Goal: Information Seeking & Learning: Learn about a topic

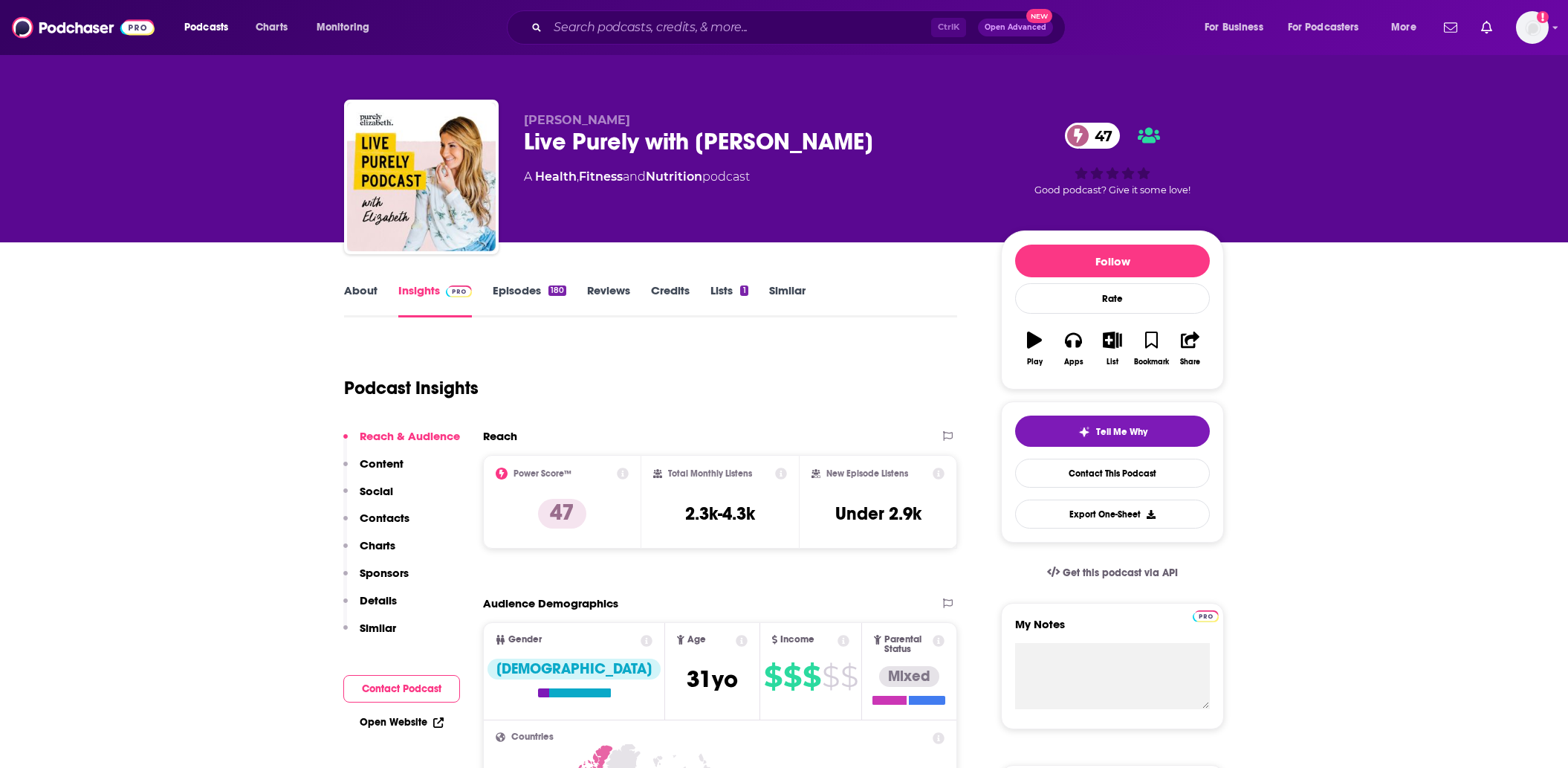
click at [622, 32] on input "Search podcasts, credits, & more..." at bounding box center [740, 27] width 384 height 23
click at [600, 27] on input "Search podcasts, credits, & more..." at bounding box center [740, 27] width 384 height 23
click at [605, 24] on input "Search podcasts, credits, & more..." at bounding box center [740, 27] width 384 height 23
click at [622, 37] on input "Search podcasts, credits, & more..." at bounding box center [740, 27] width 384 height 23
click at [623, 22] on input "Search podcasts, credits, & more..." at bounding box center [740, 27] width 384 height 23
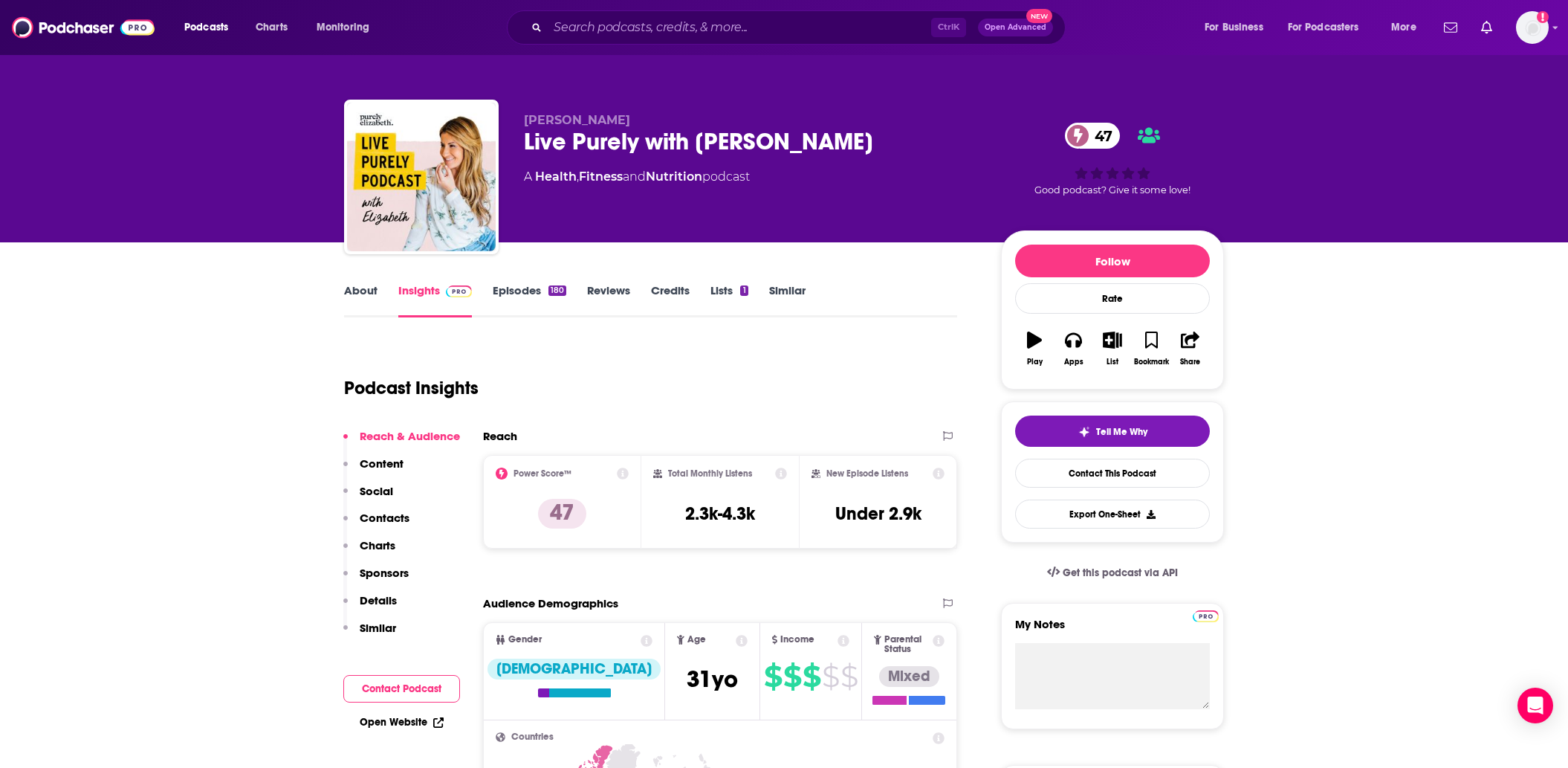
click at [615, 34] on input "Search podcasts, credits, & more..." at bounding box center [740, 27] width 384 height 23
click at [669, 31] on input "Search podcasts, credits, & more..." at bounding box center [740, 27] width 384 height 23
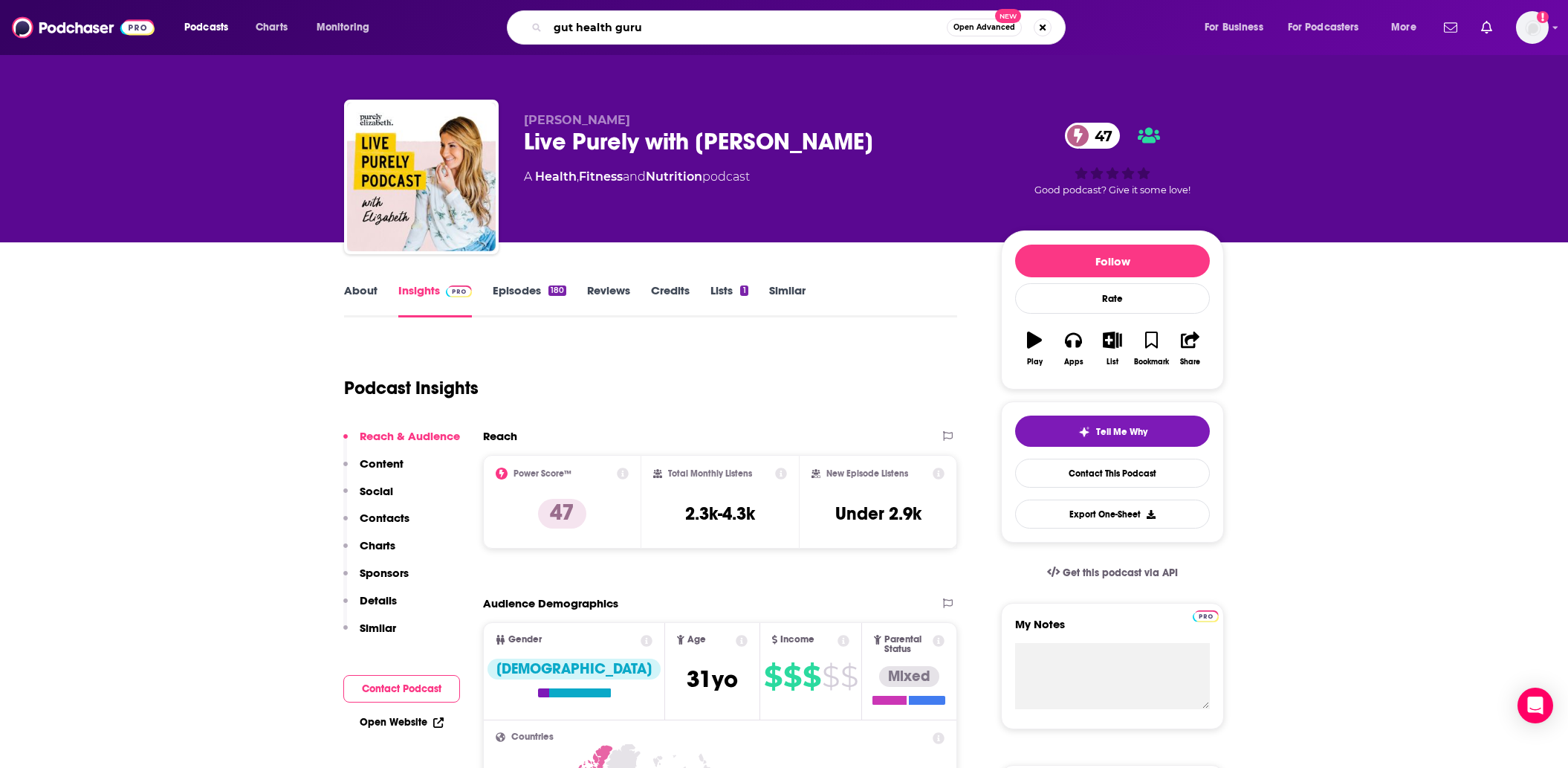
type input "gut health gurus"
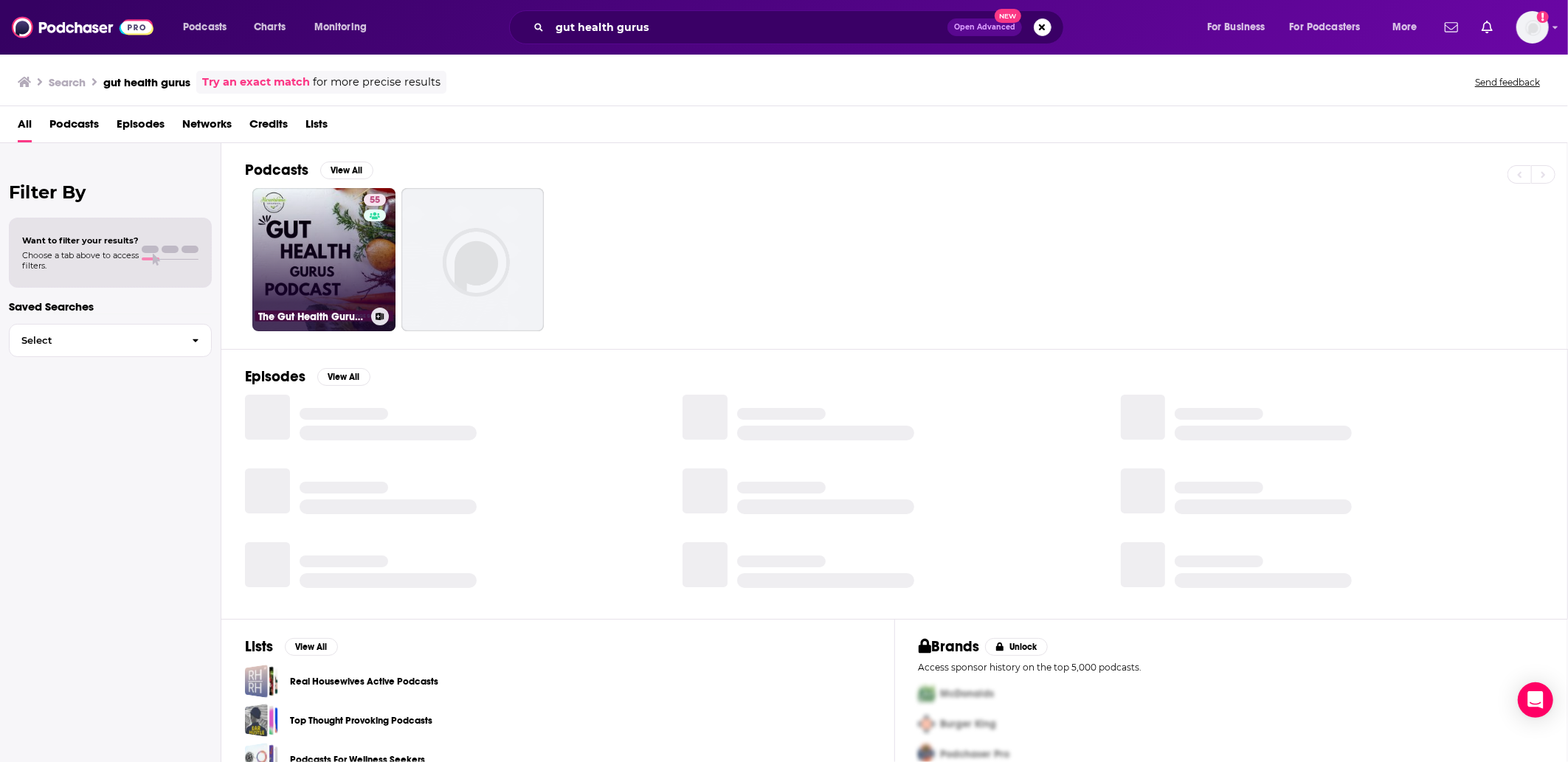
click at [317, 259] on link "55 The Gut Health Gurus Podcast" at bounding box center [324, 259] width 143 height 143
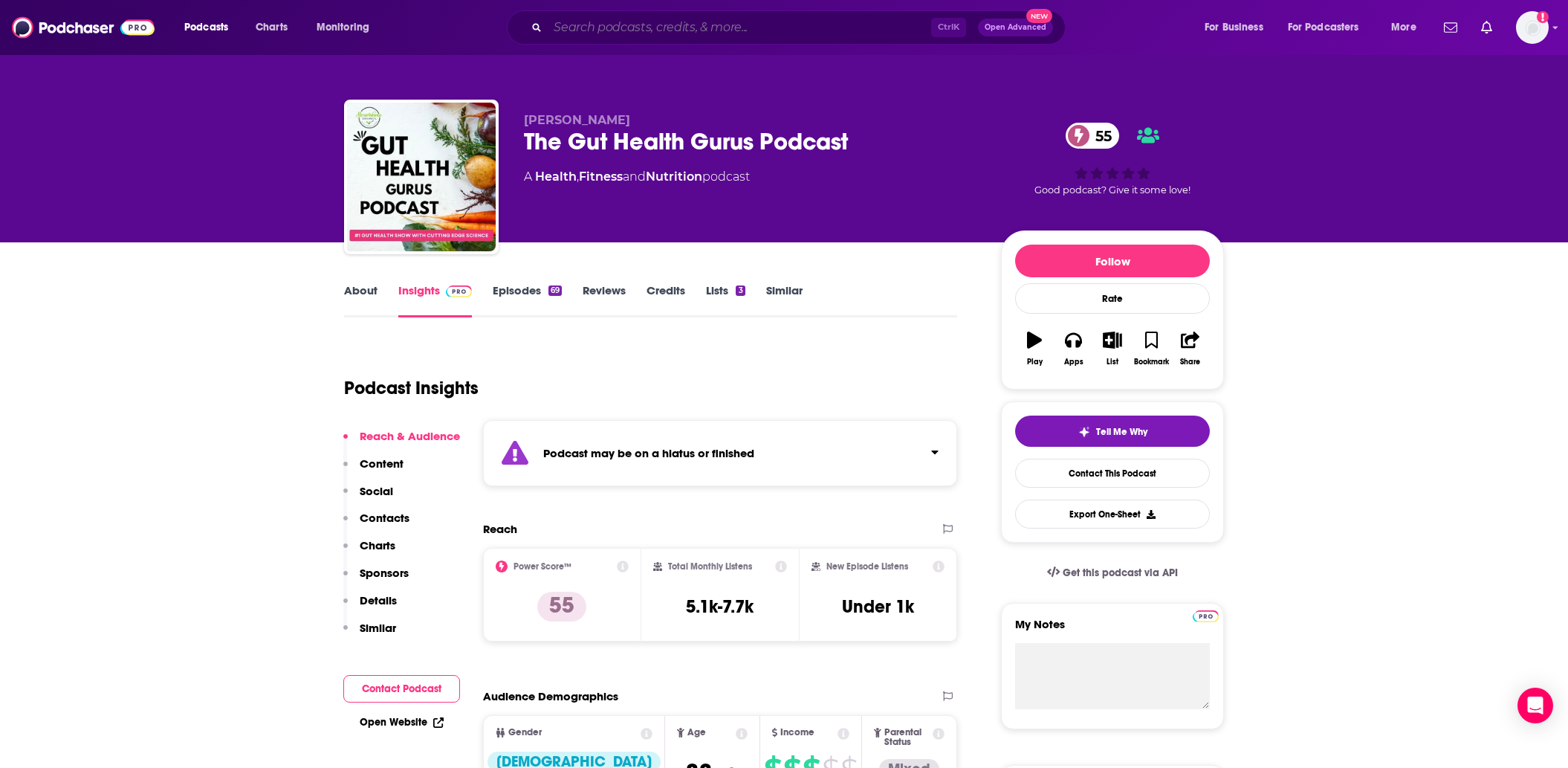
click at [612, 21] on input "Search podcasts, credits, & more..." at bounding box center [740, 27] width 384 height 23
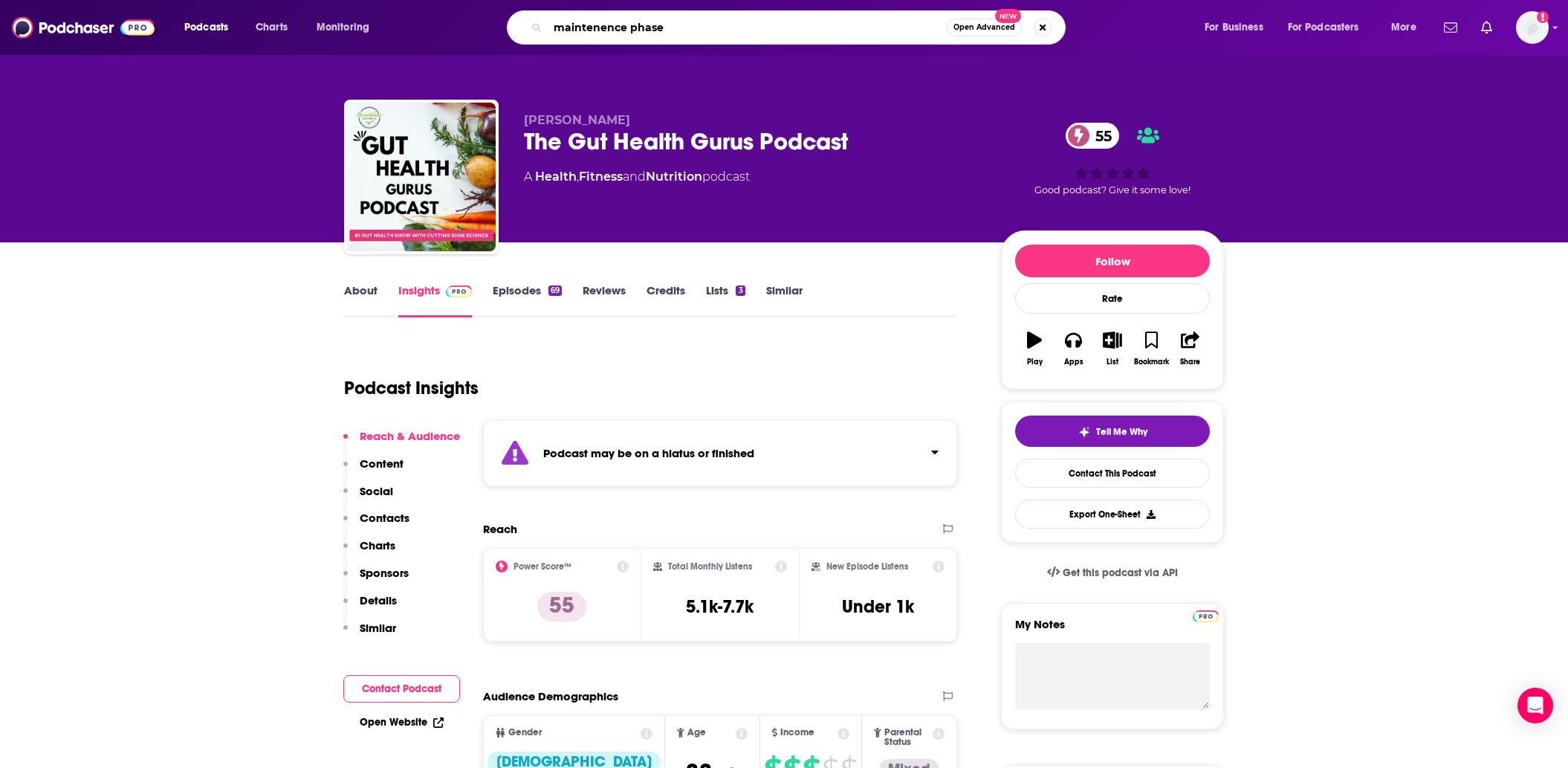
type input "maintenance phase"
click at [679, 28] on input "maintenance phase" at bounding box center [747, 27] width 399 height 23
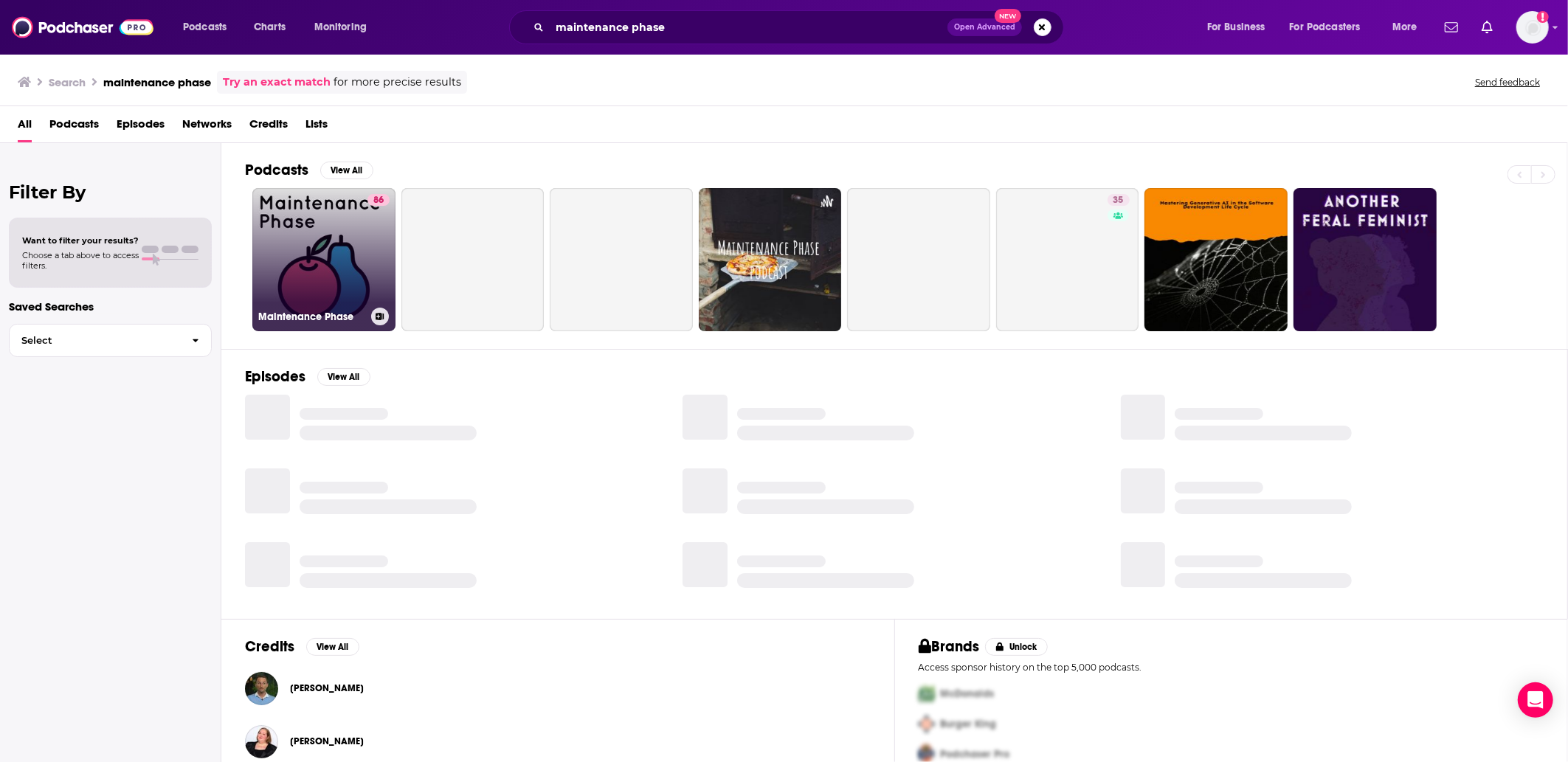
click at [309, 237] on link "86 Maintenance Phase" at bounding box center [324, 259] width 143 height 143
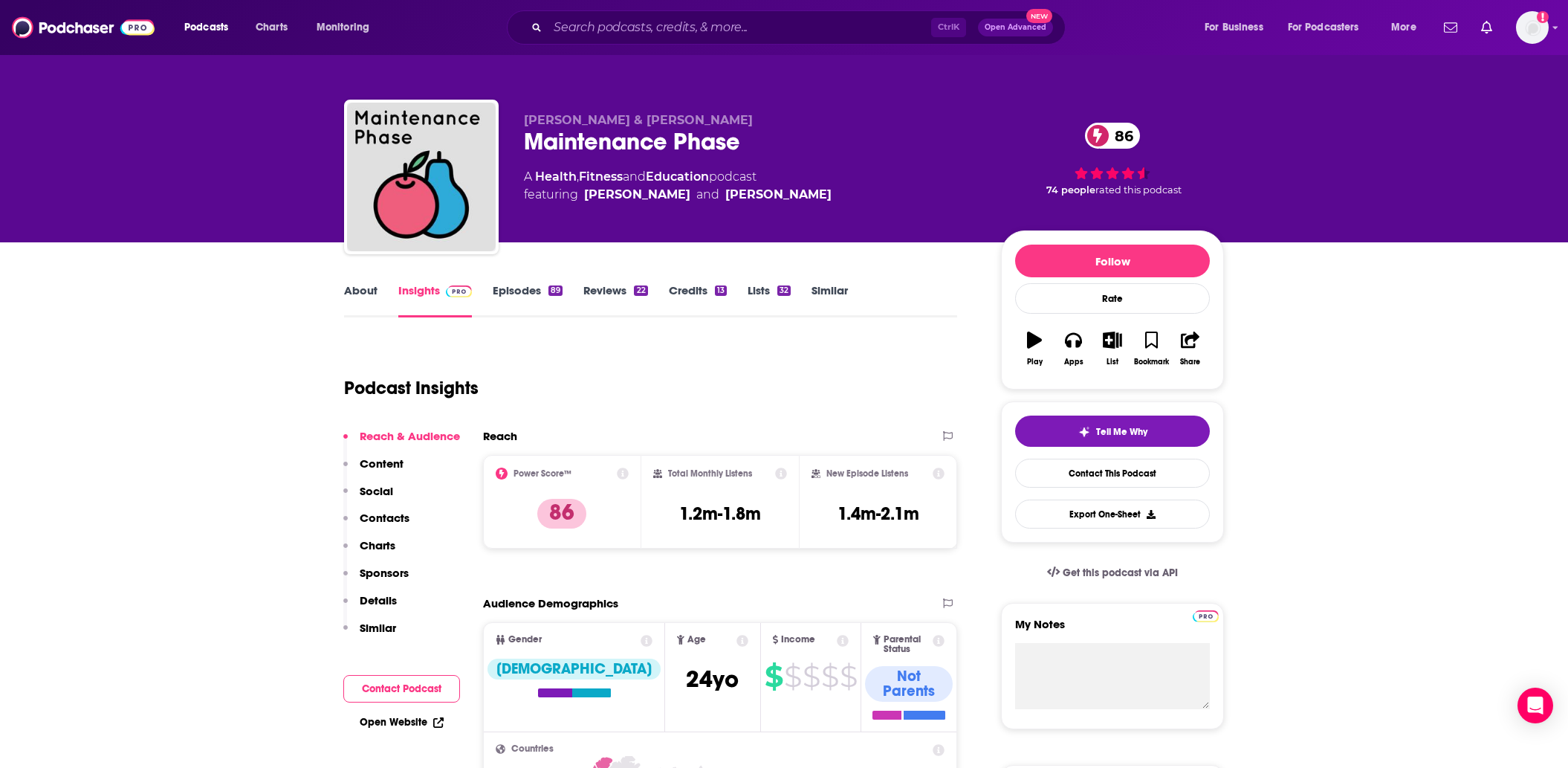
click at [361, 294] on link "About" at bounding box center [361, 301] width 34 height 35
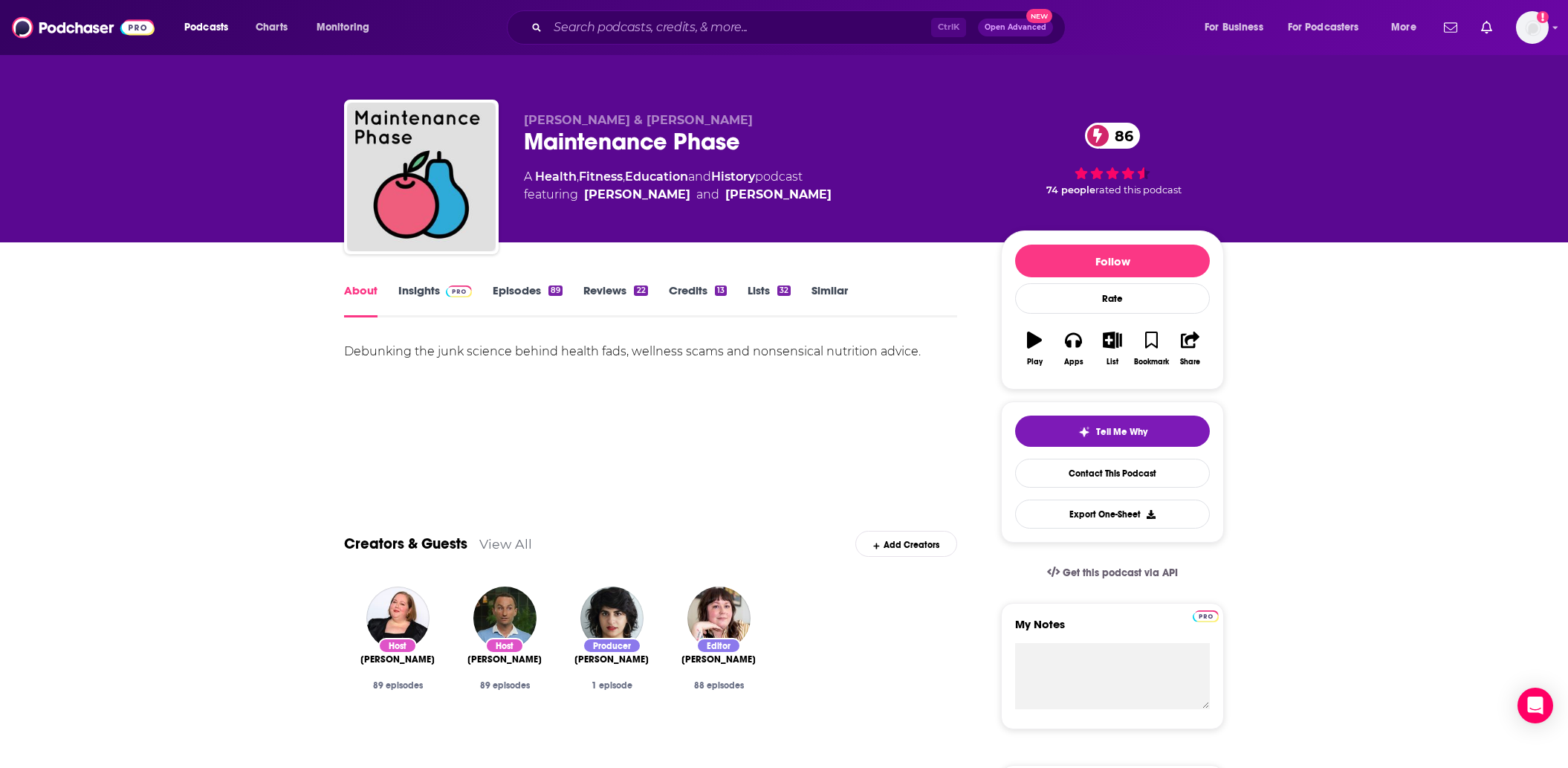
click at [547, 289] on link "Episodes 89" at bounding box center [527, 301] width 70 height 35
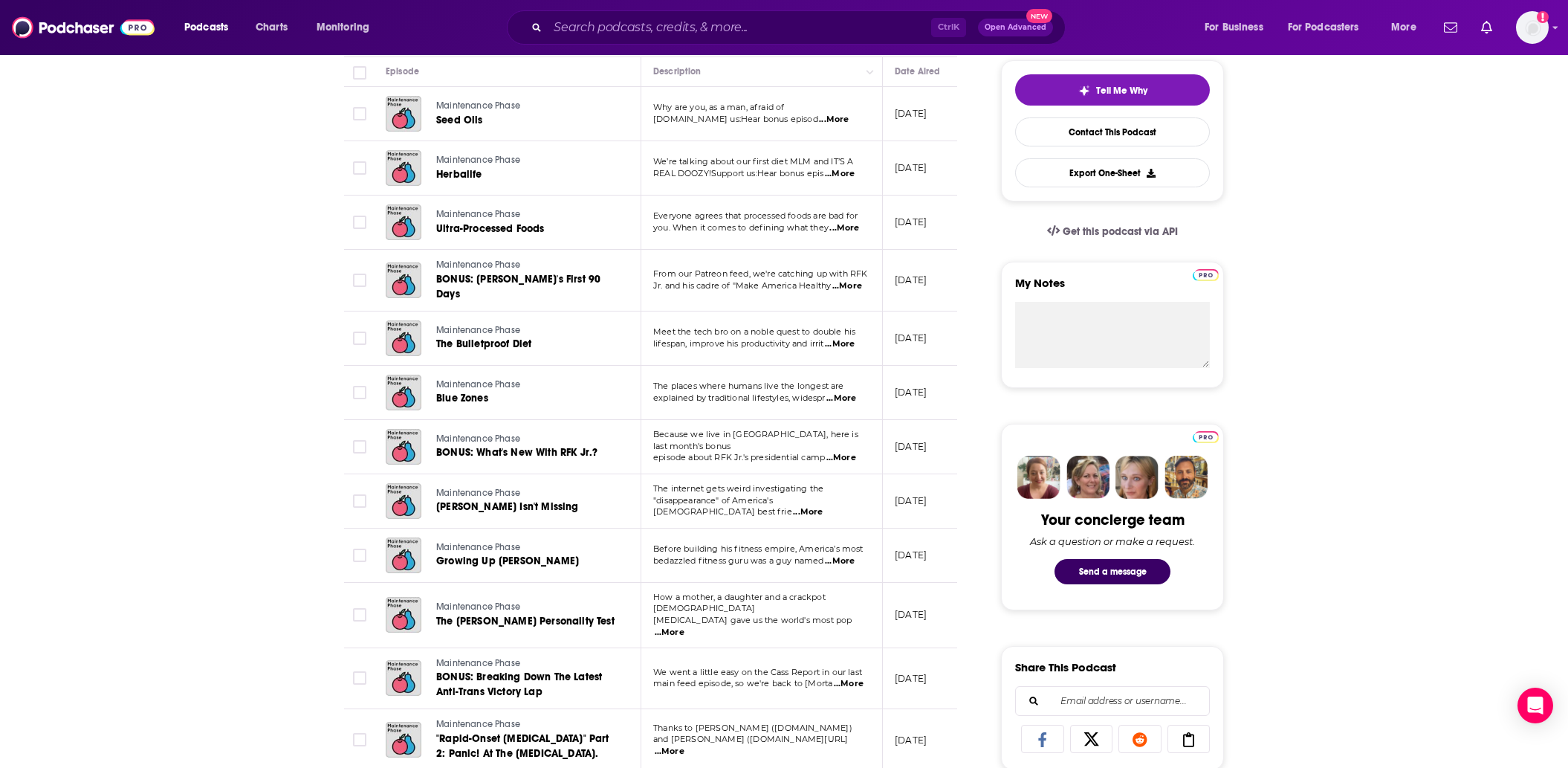
scroll to position [372, 0]
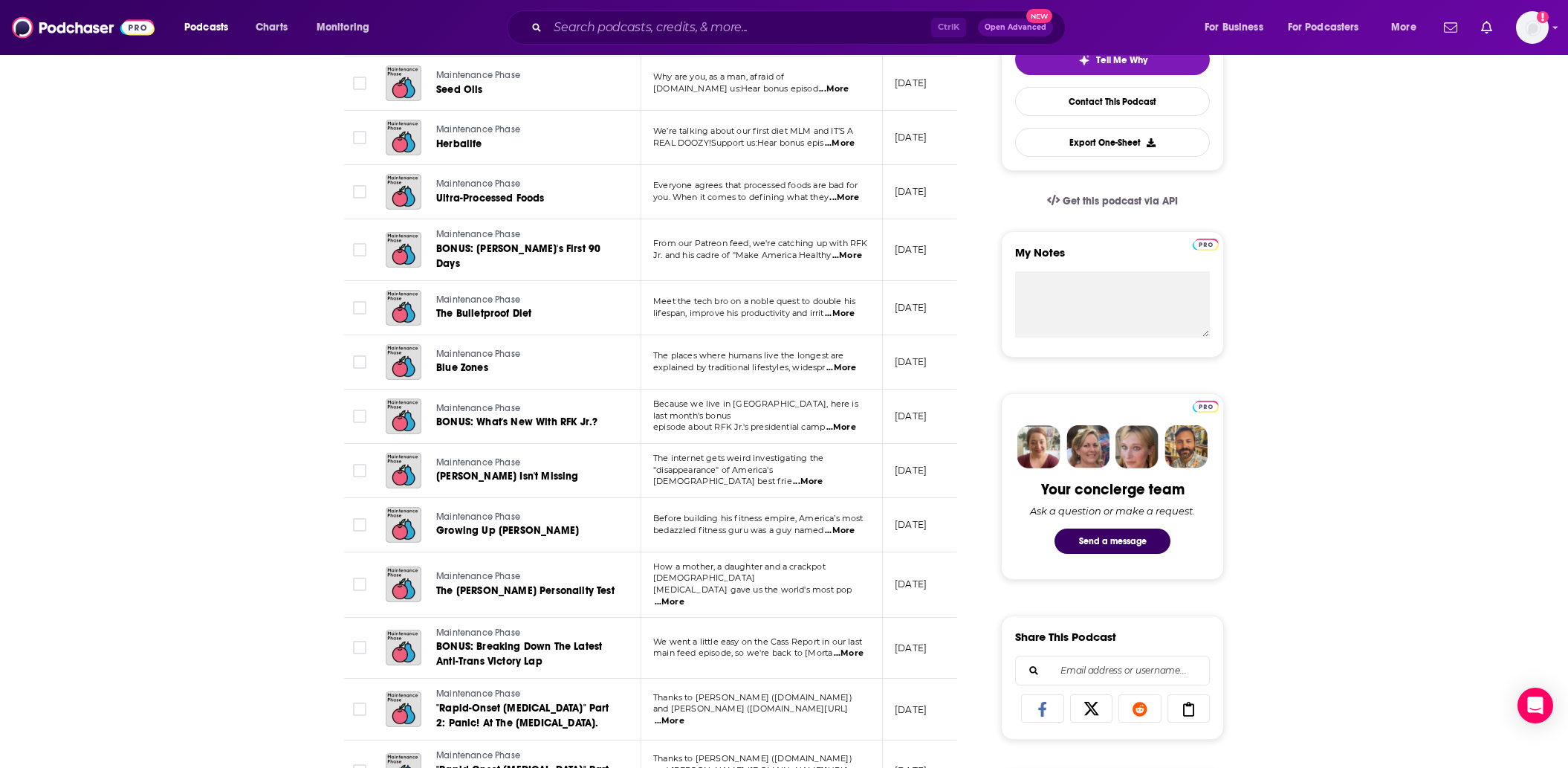
click at [846, 85] on span "...More" at bounding box center [834, 89] width 30 height 12
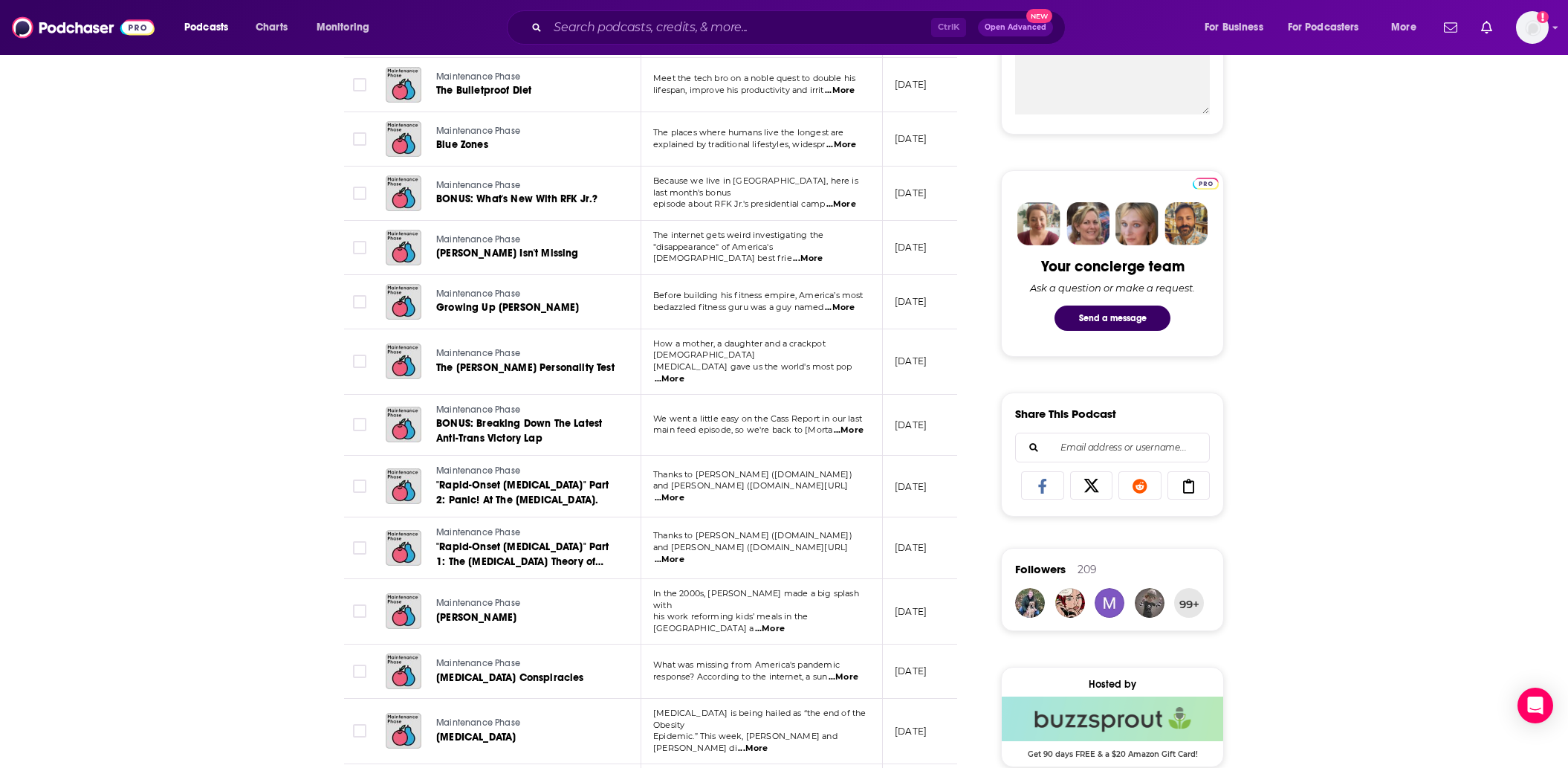
scroll to position [0, 0]
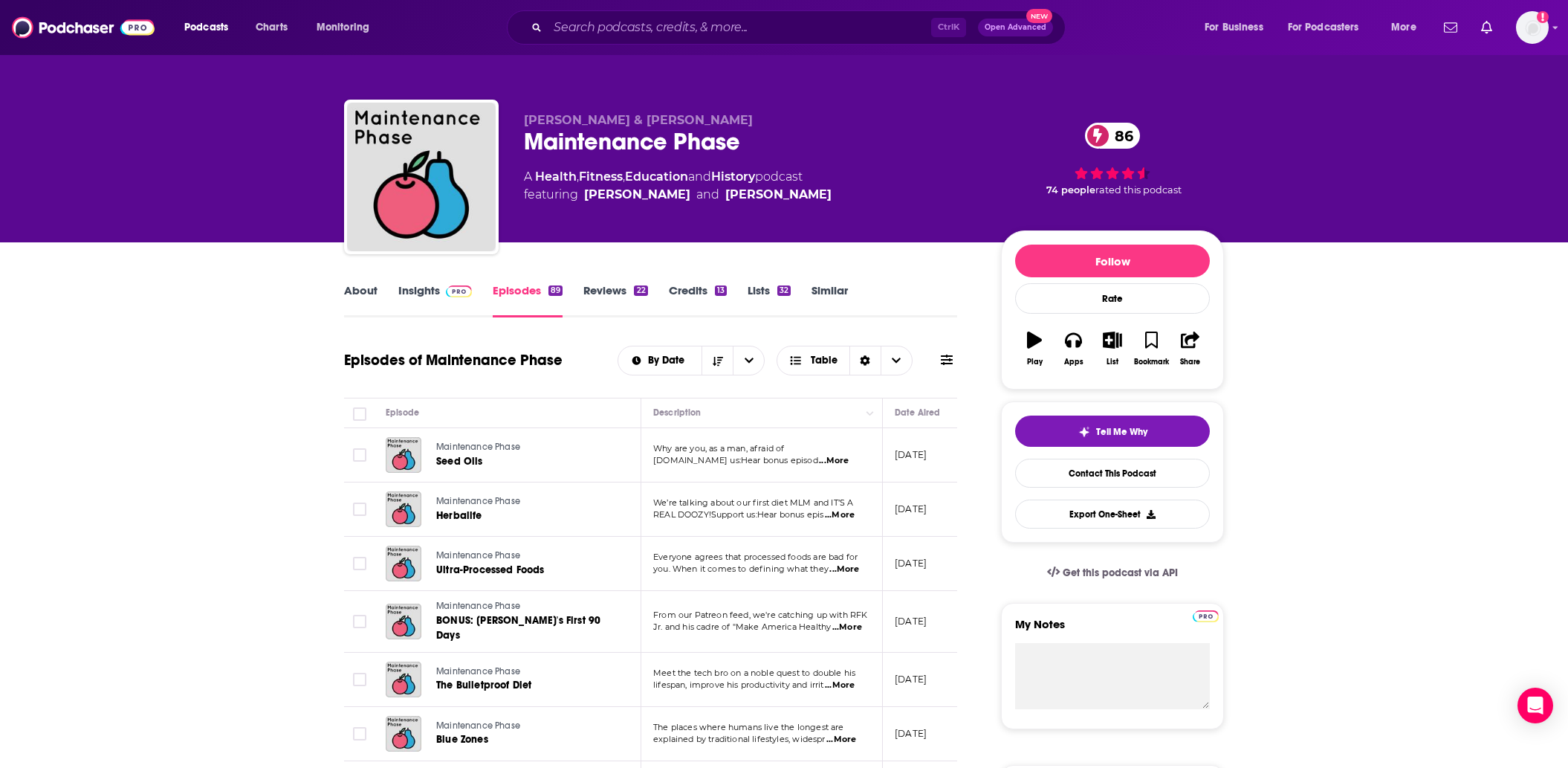
click at [406, 292] on link "Insights" at bounding box center [435, 301] width 74 height 35
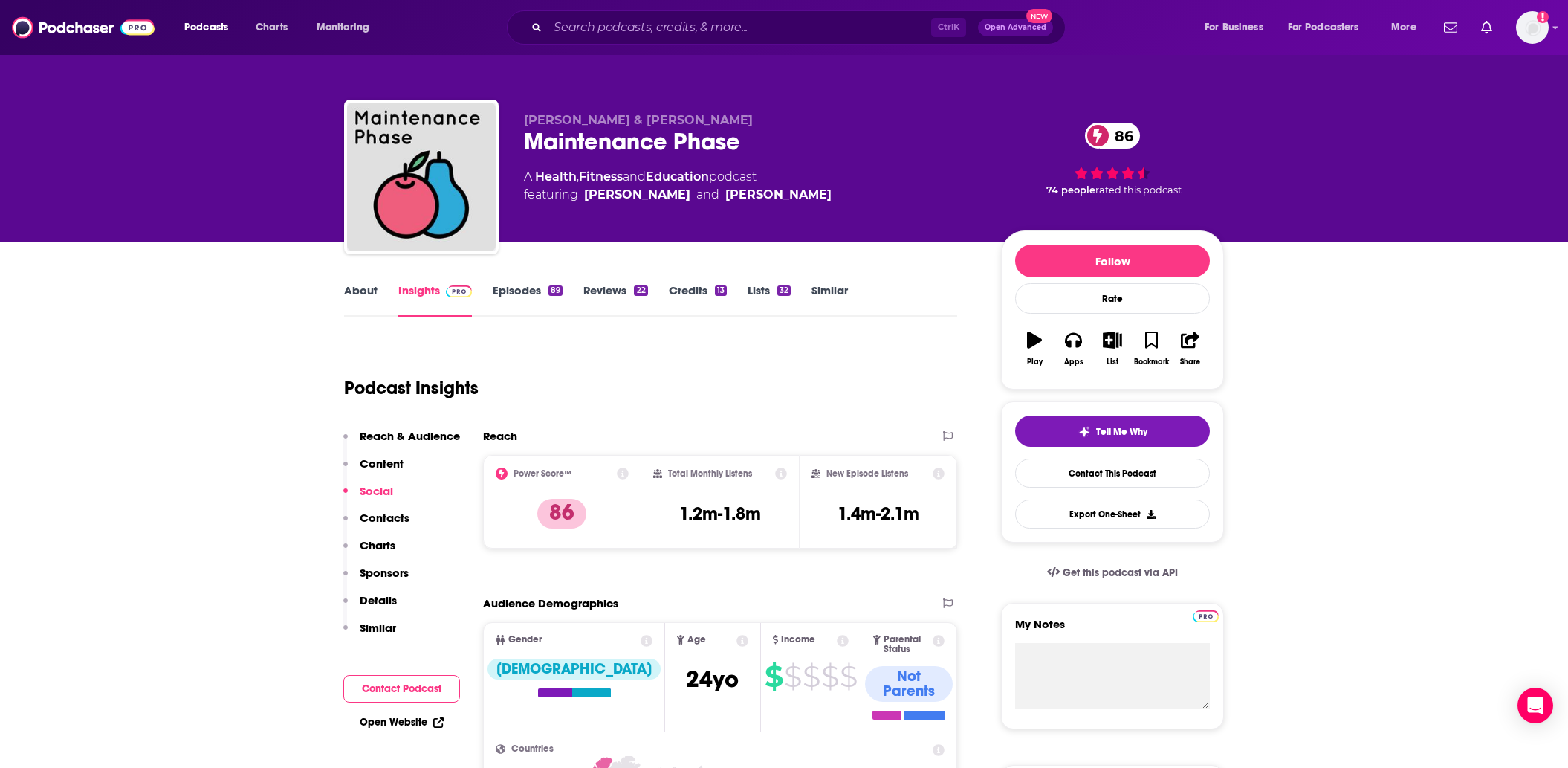
click at [358, 289] on link "About" at bounding box center [361, 301] width 34 height 35
